Goal: Task Accomplishment & Management: Complete application form

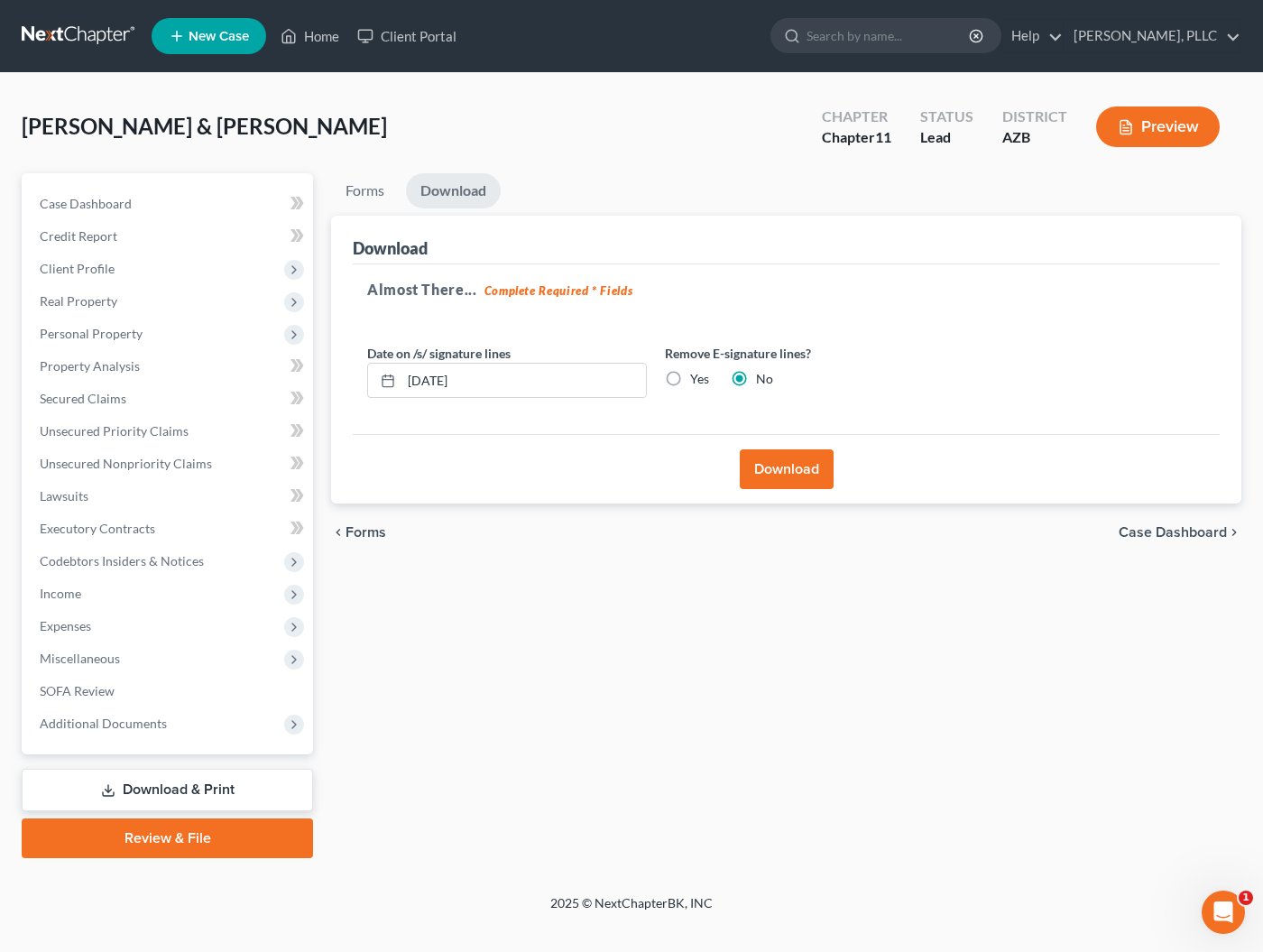
click at [109, 42] on link at bounding box center [79, 37] width 116 height 33
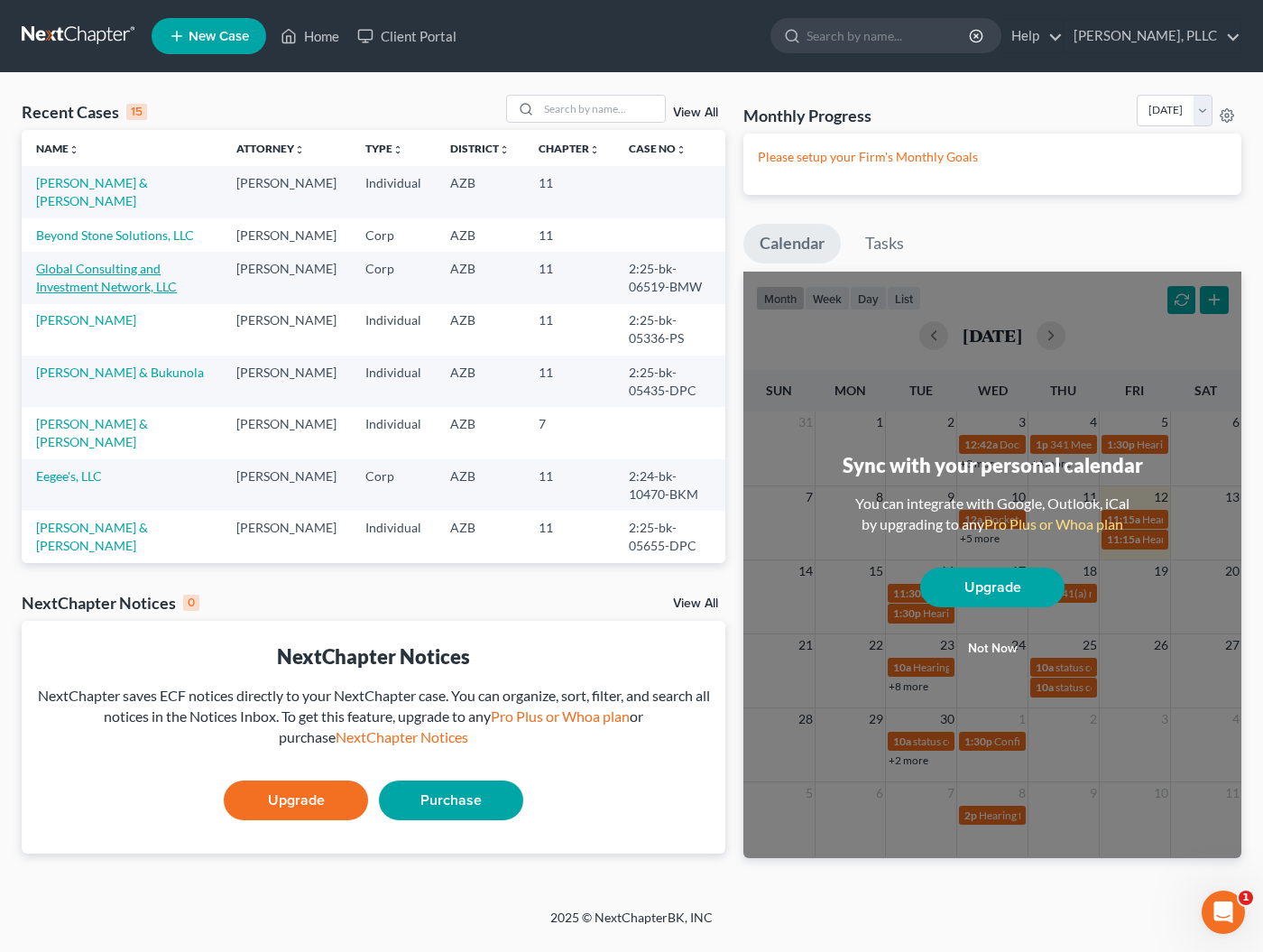
click at [96, 293] on link "Global Consulting and Investment Network, LLC" at bounding box center [106, 277] width 141 height 34
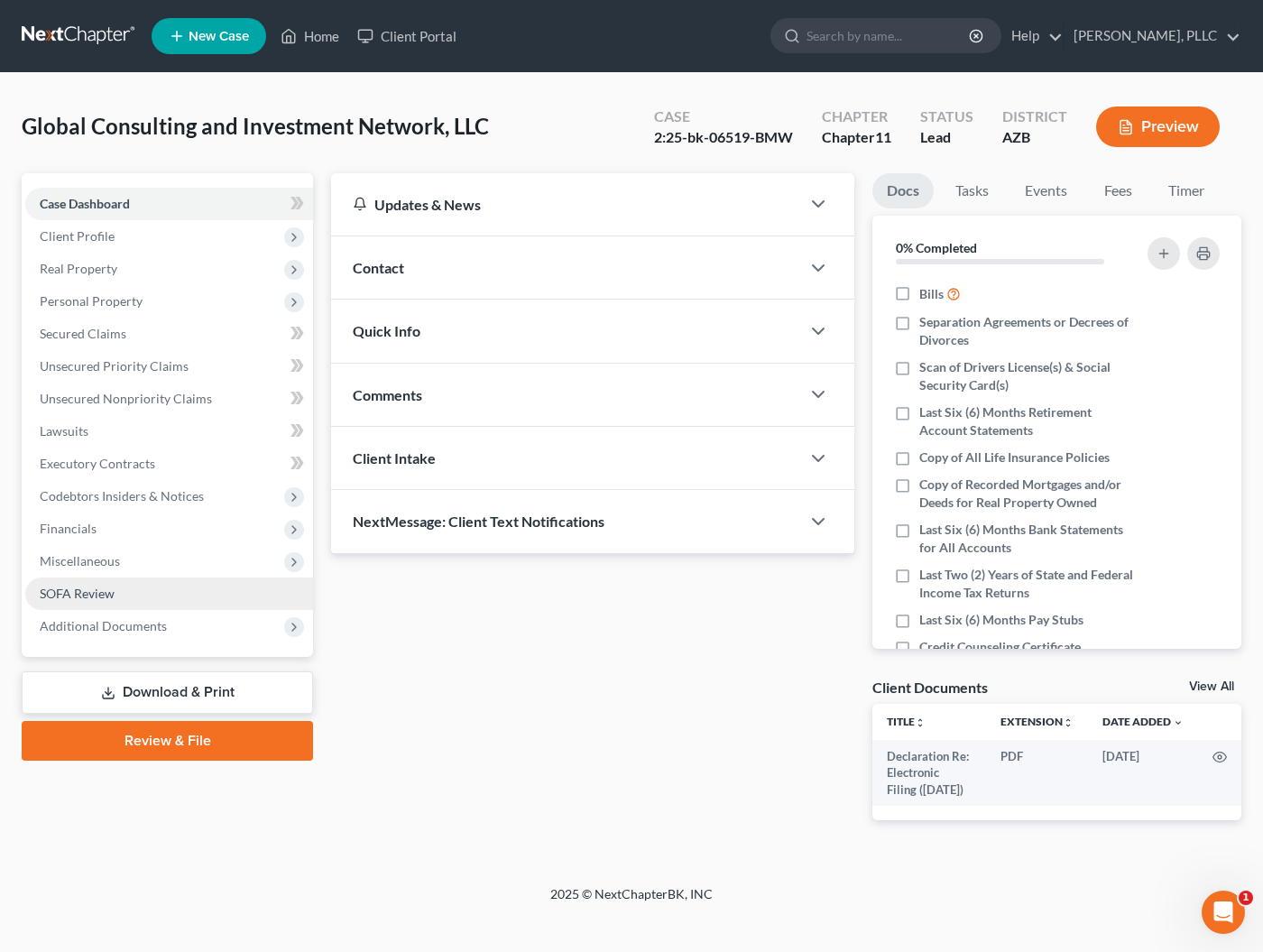
click at [71, 586] on span "SOFA Review" at bounding box center [77, 594] width 75 height 15
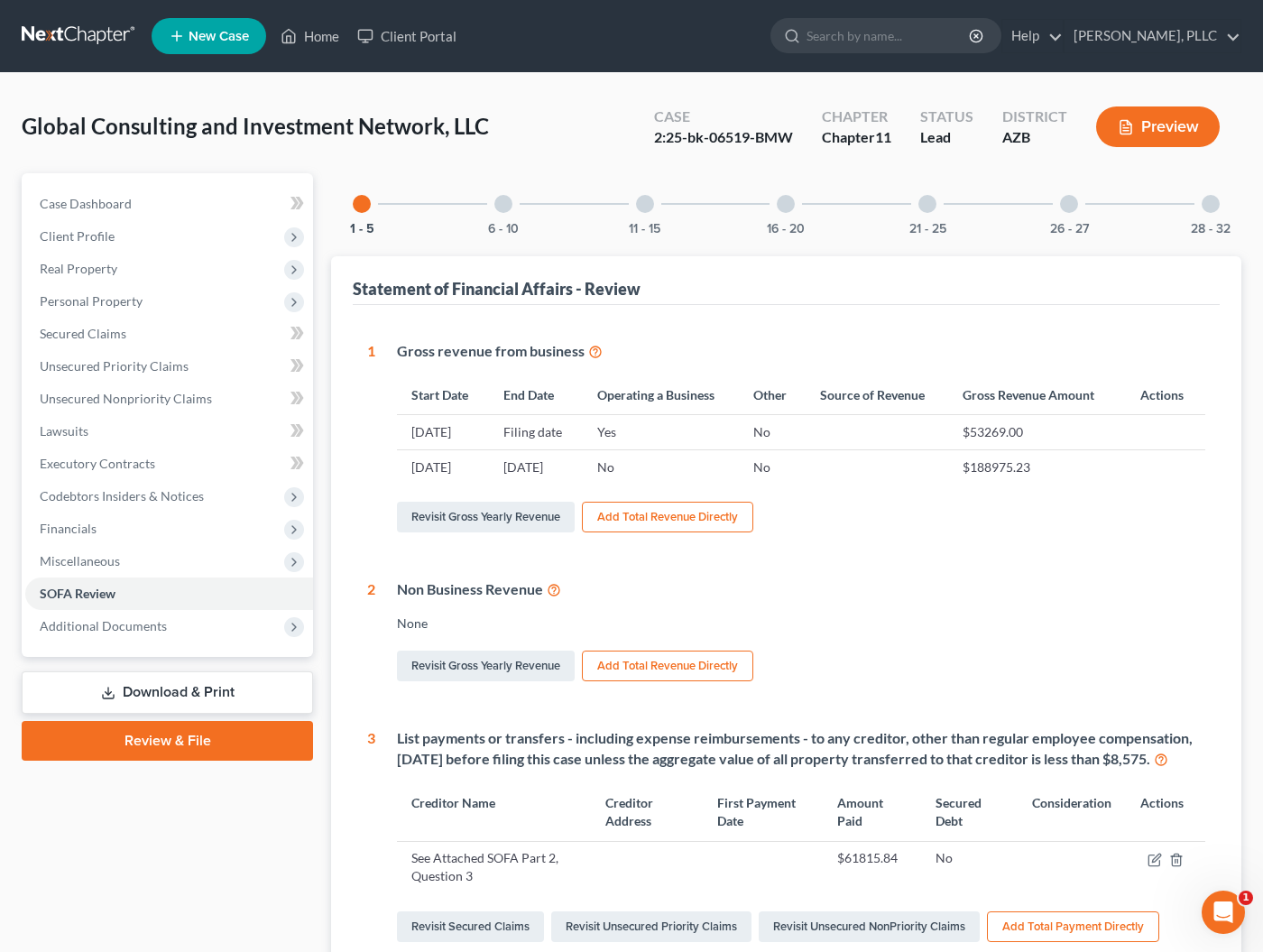
click at [510, 200] on div at bounding box center [503, 204] width 18 height 18
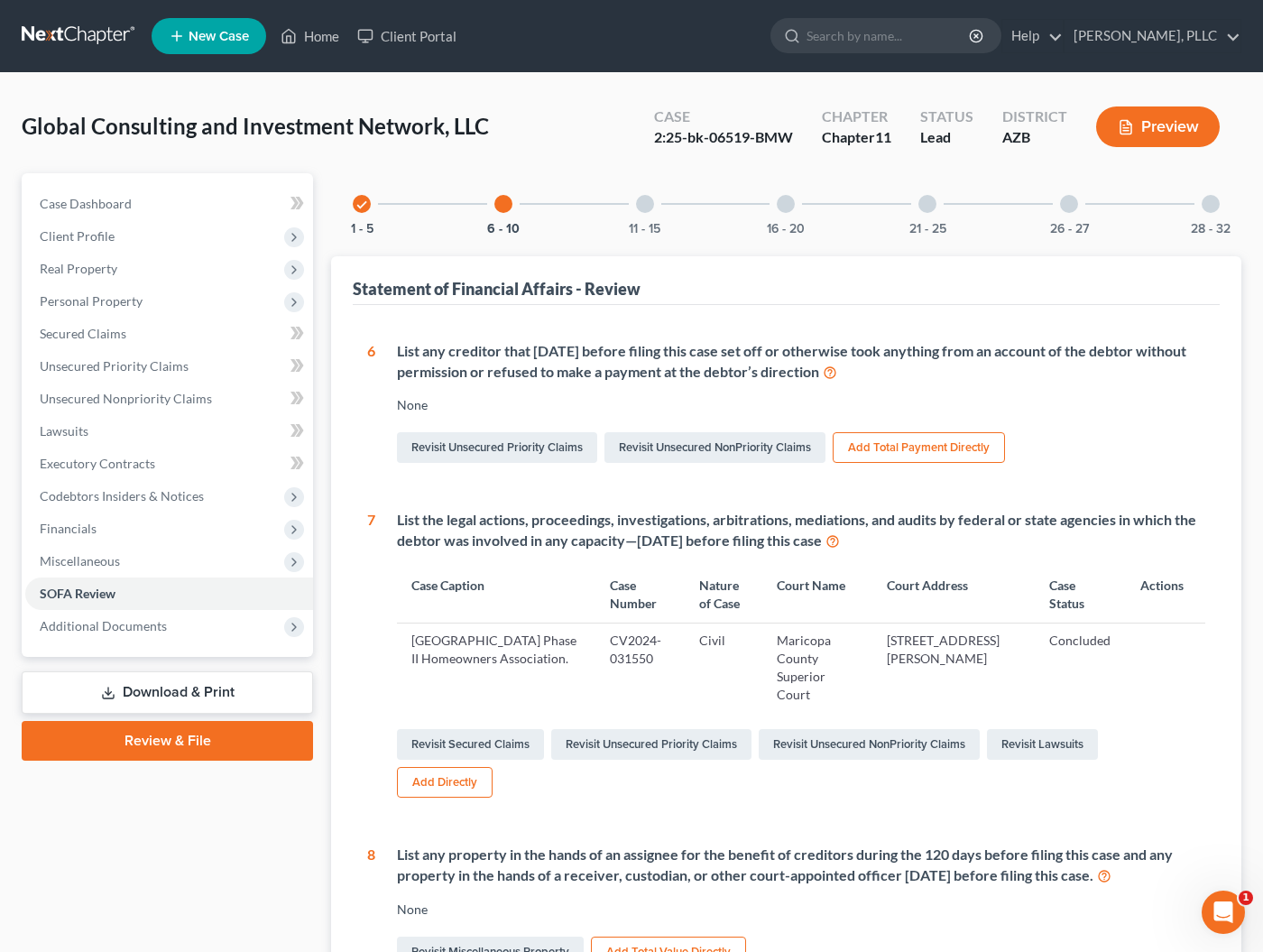
click at [642, 210] on div at bounding box center [645, 204] width 18 height 18
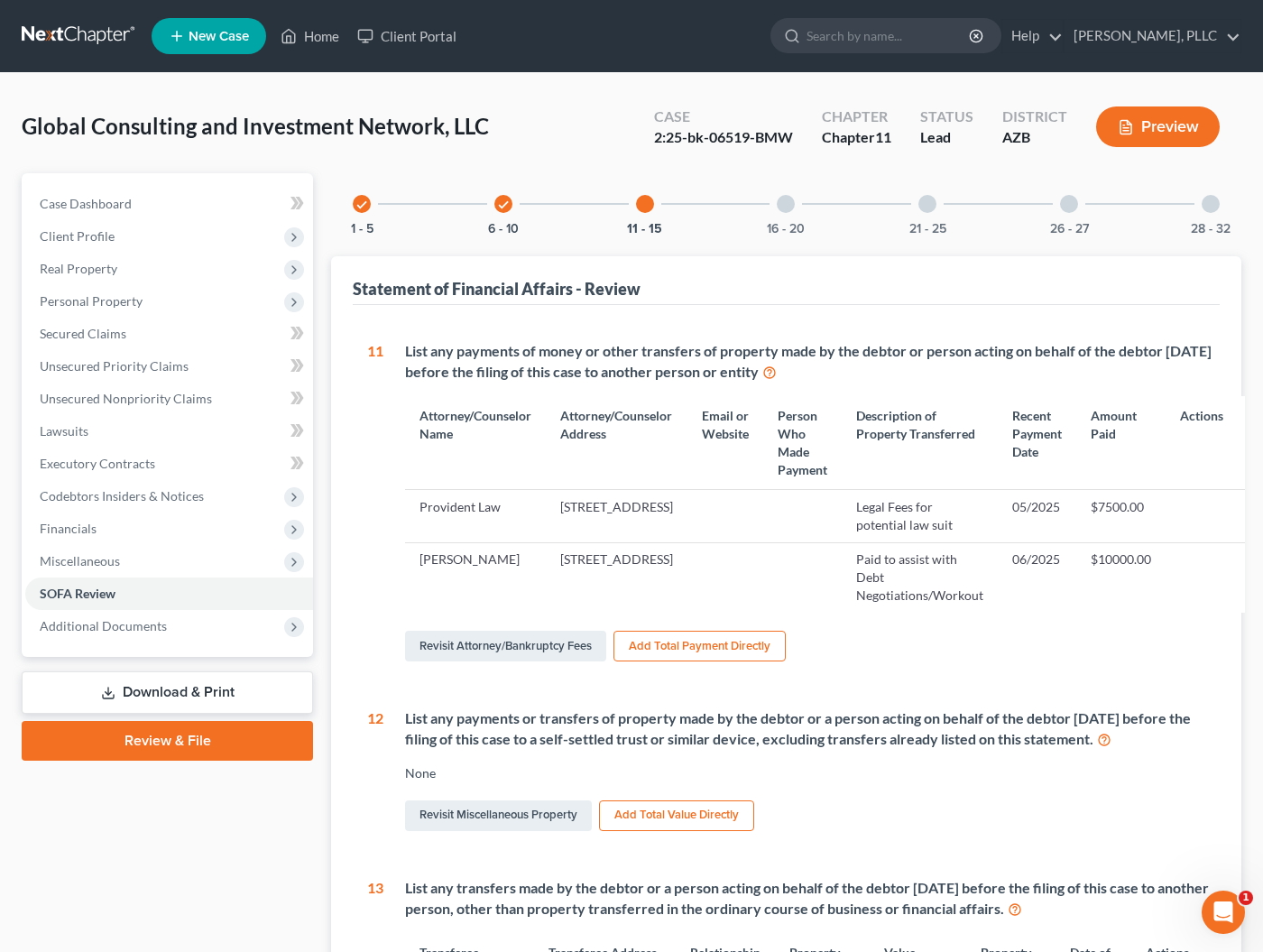
click at [794, 208] on div at bounding box center [786, 204] width 18 height 18
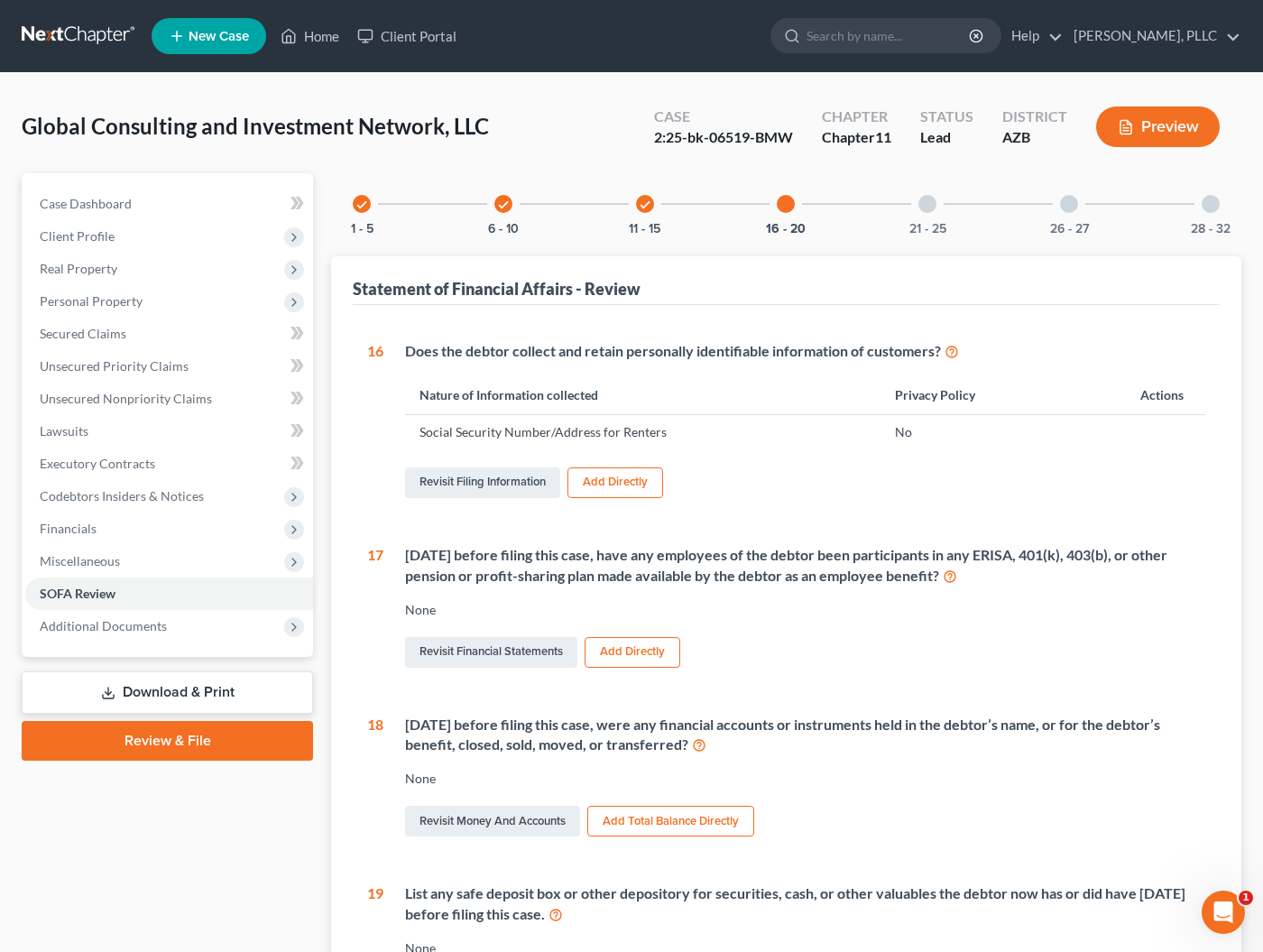
click at [931, 200] on div at bounding box center [927, 204] width 18 height 18
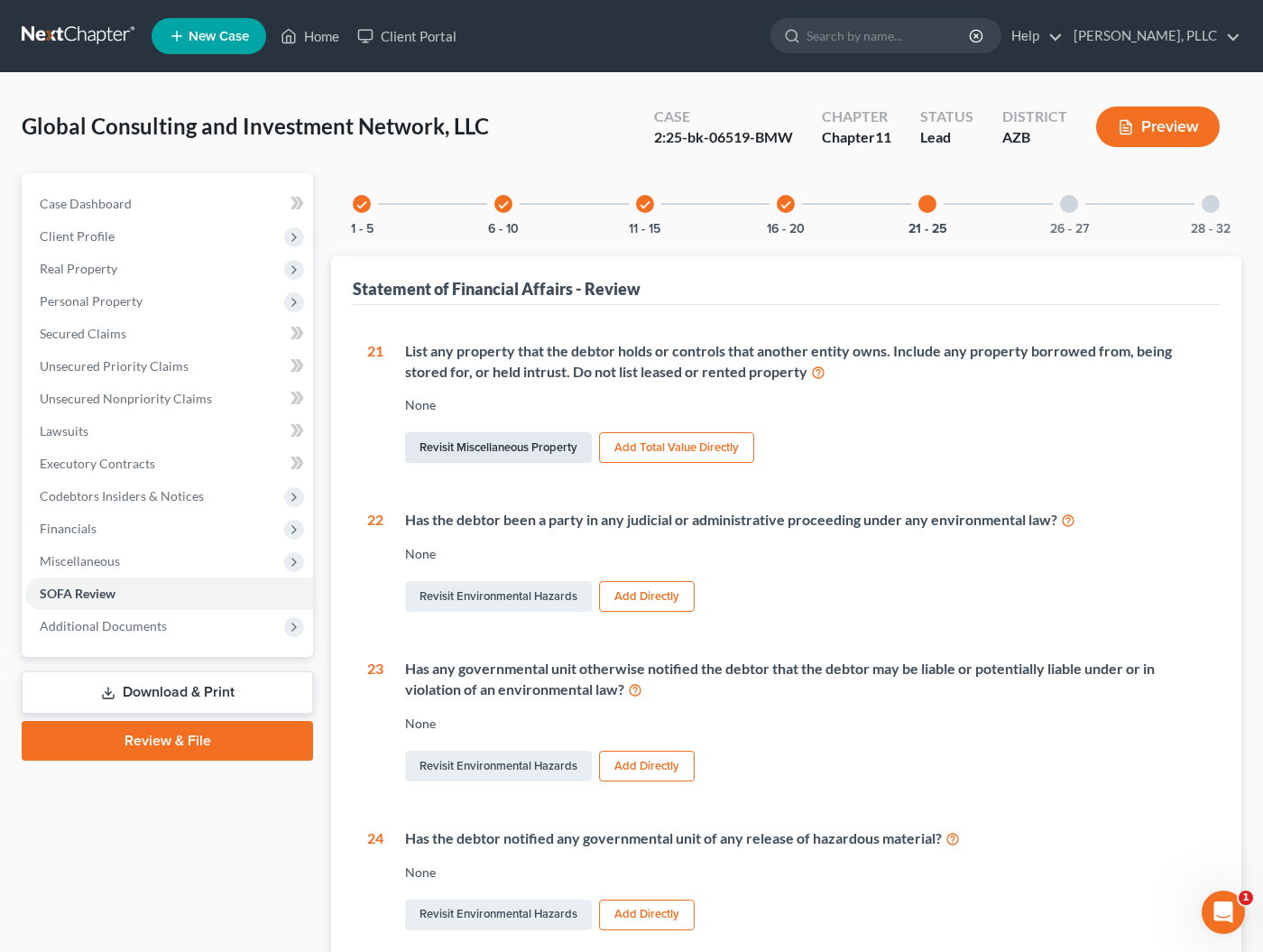
click at [471, 442] on link "Revisit Miscellaneous Property" at bounding box center [498, 448] width 186 height 31
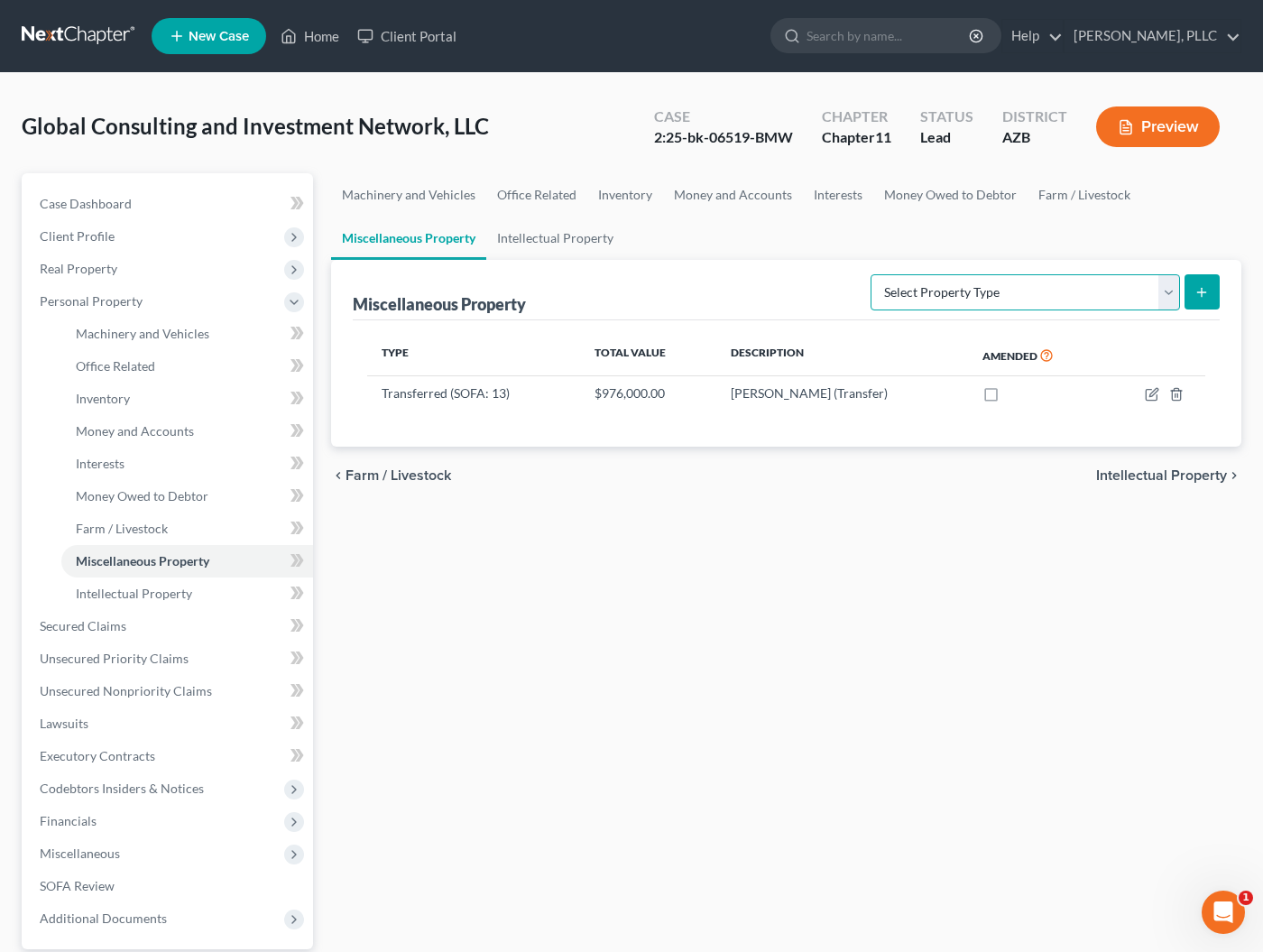
select select "holding_for_another"
click at [1204, 294] on icon "submit" at bounding box center [1201, 292] width 14 height 14
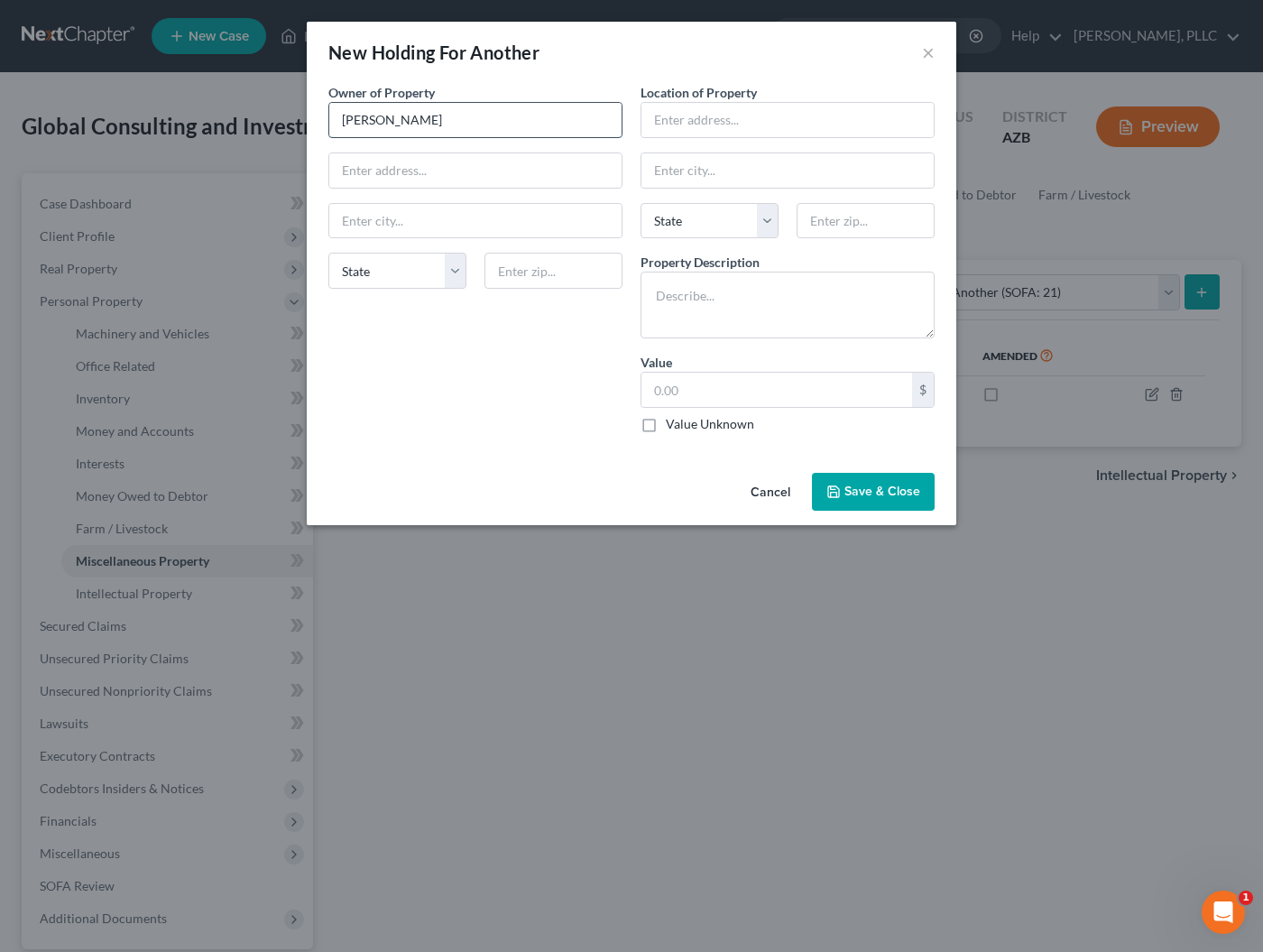
type input "Patrick Masoya"
type input "17125 E. Coconino Dr."
type input "Chandler"
select select "3"
type input "85249"
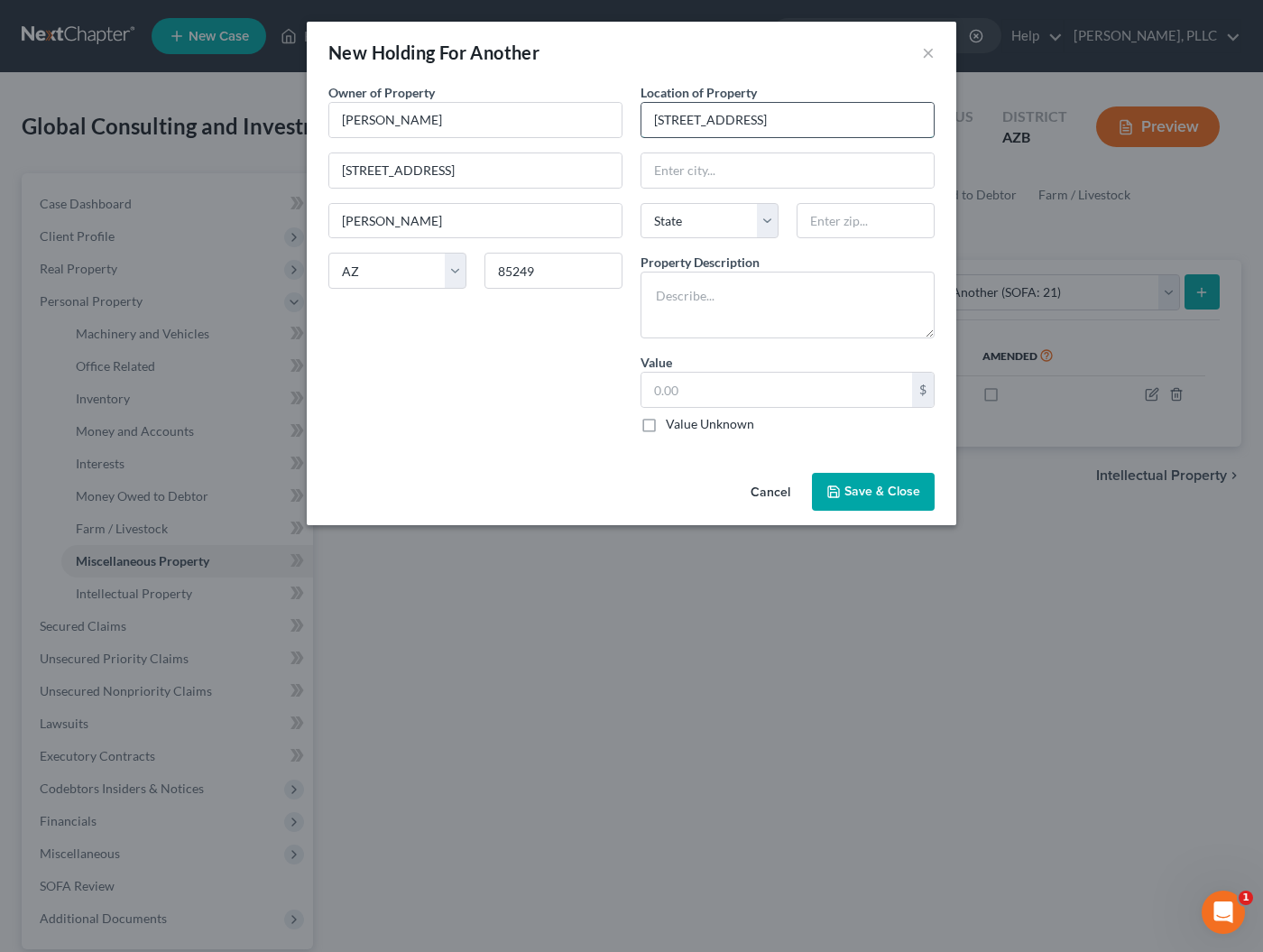
type input "17047 E. Dixileta Dr."
type input "Rio Verde"
select select "3"
type input "85263"
click at [703, 293] on textarea at bounding box center [788, 304] width 295 height 67
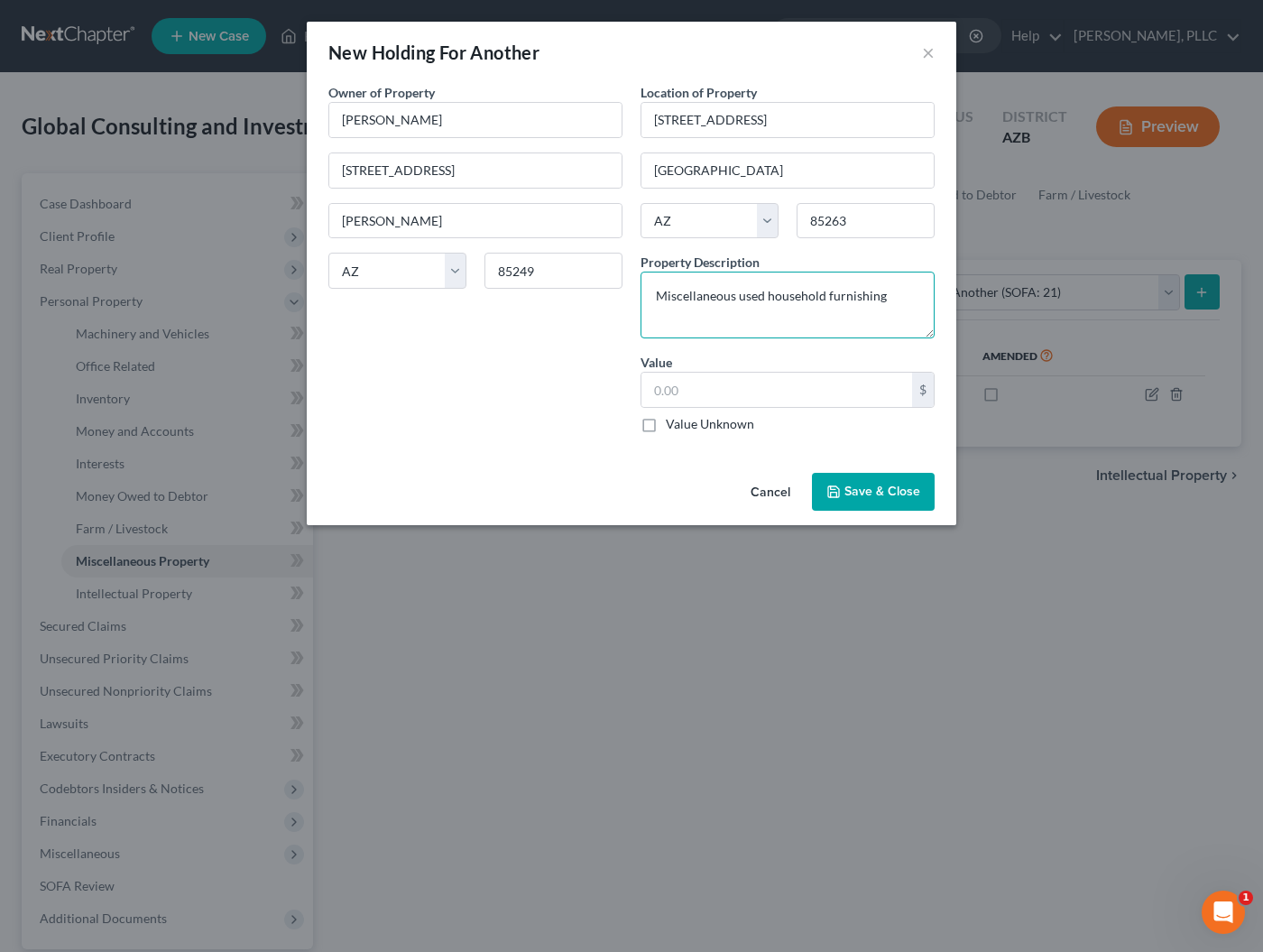
type textarea "Miscellaneous used household furnishings"
